Goal: Navigation & Orientation: Find specific page/section

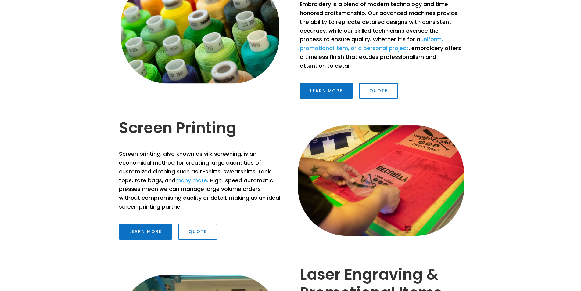
scroll to position [351, 0]
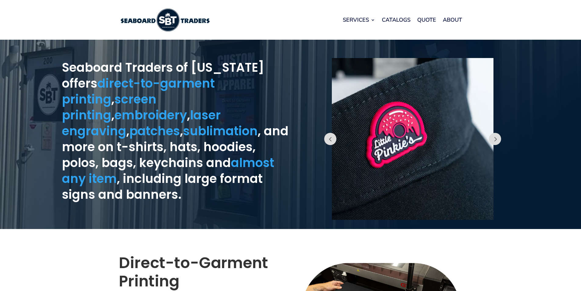
scroll to position [351, 0]
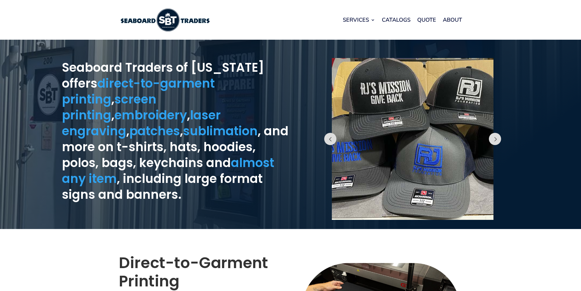
scroll to position [351, 0]
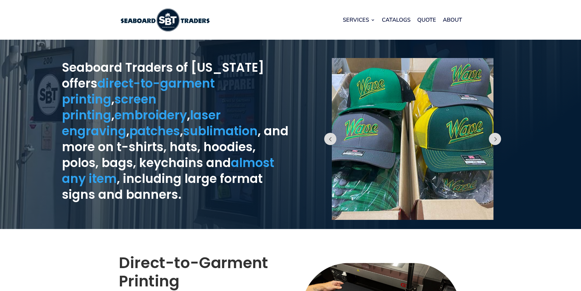
scroll to position [351, 0]
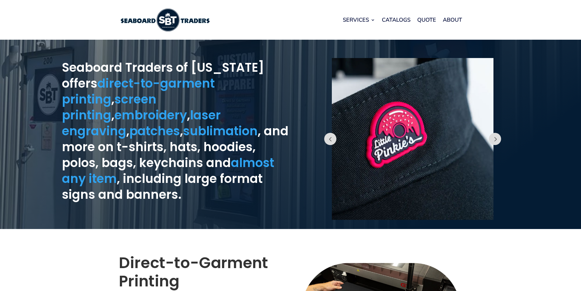
scroll to position [351, 0]
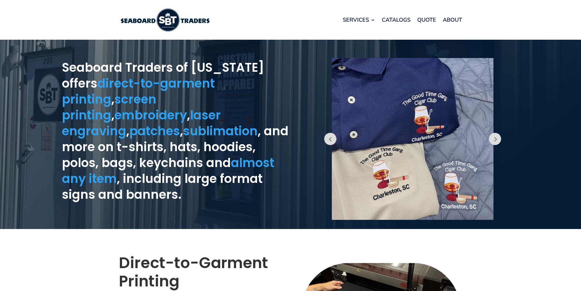
scroll to position [351, 0]
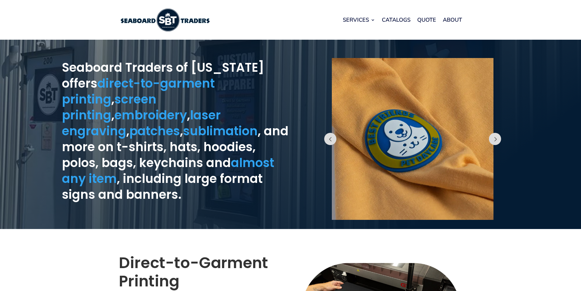
scroll to position [351, 0]
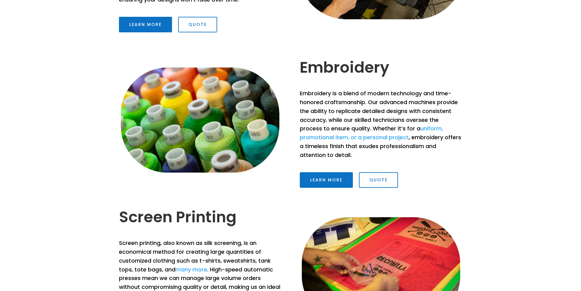
scroll to position [412, 0]
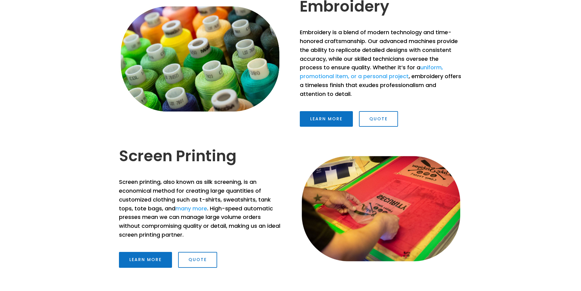
click at [388, 212] on img at bounding box center [381, 208] width 162 height 108
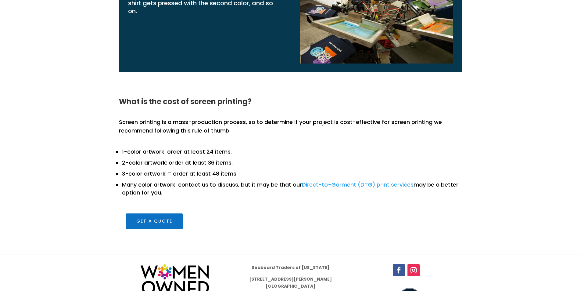
scroll to position [778, 0]
